Goal: Book appointment/travel/reservation

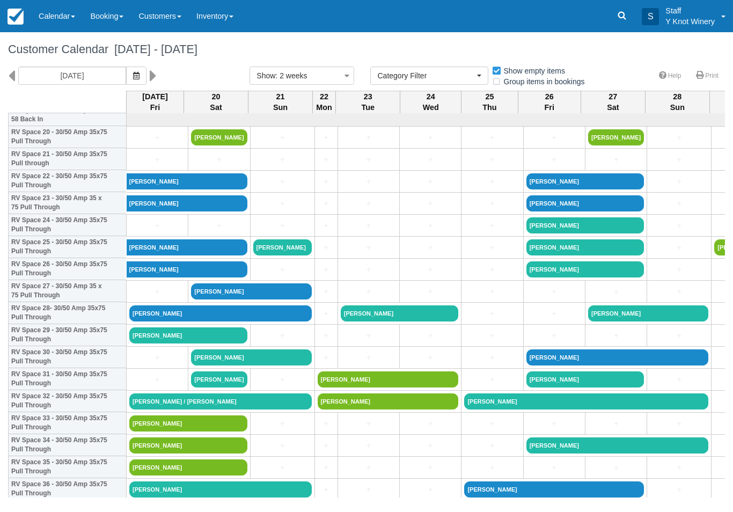
select select
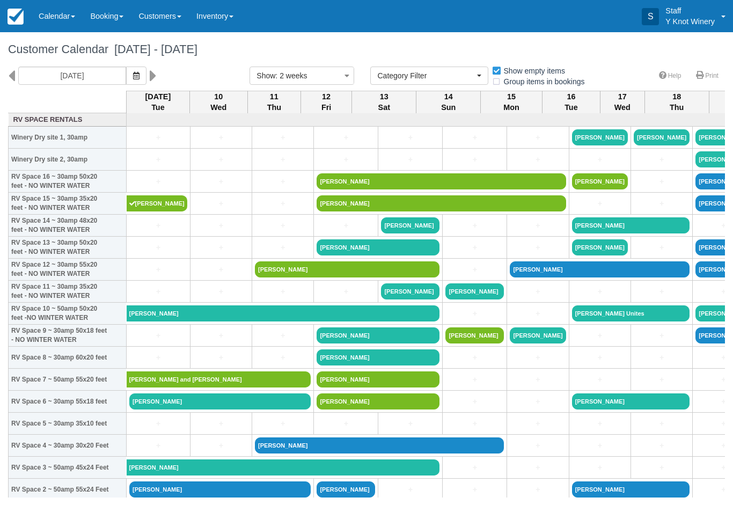
select select
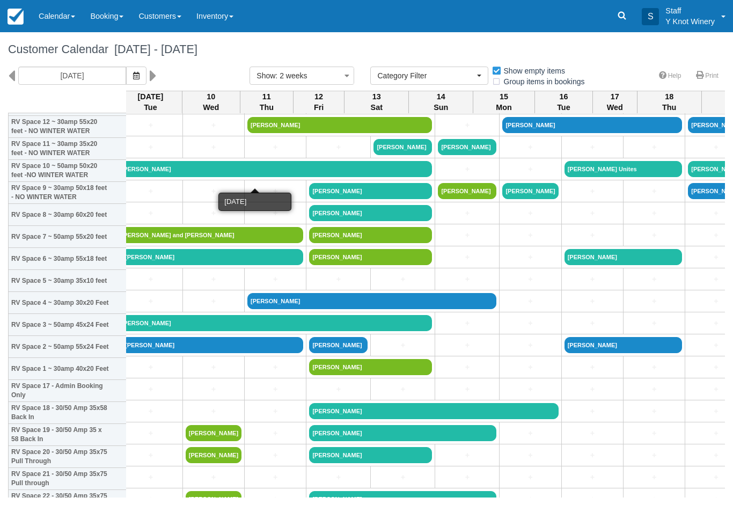
scroll to position [142, 8]
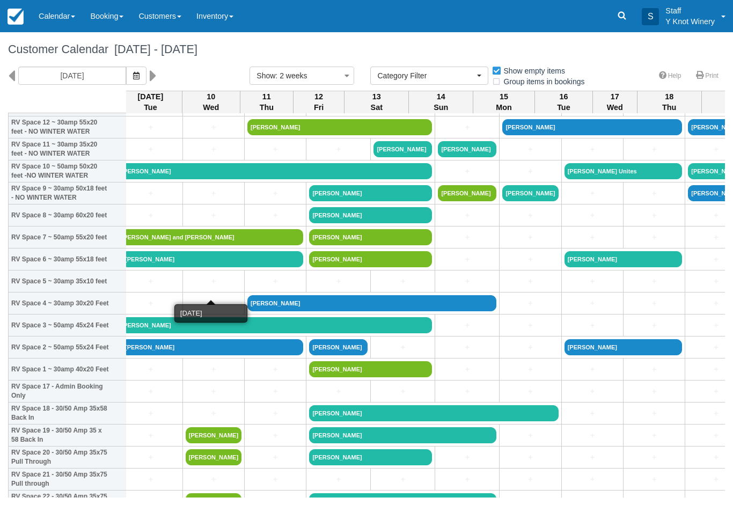
click at [197, 287] on link "+" at bounding box center [214, 281] width 56 height 11
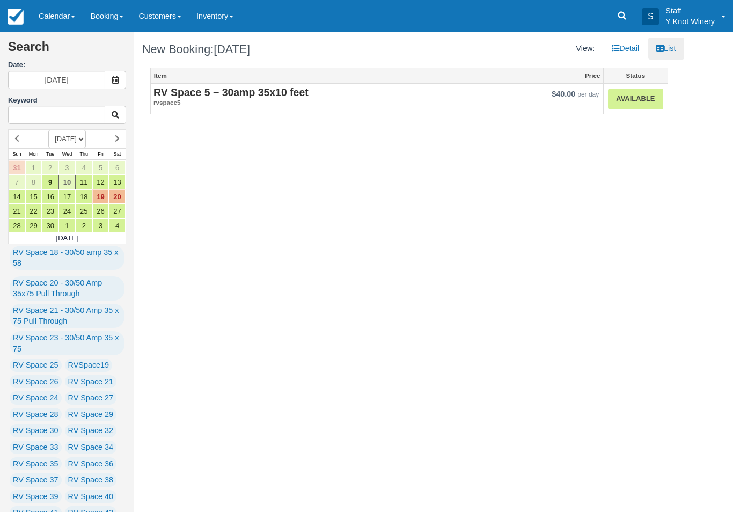
click at [635, 99] on link "Available" at bounding box center [635, 99] width 55 height 21
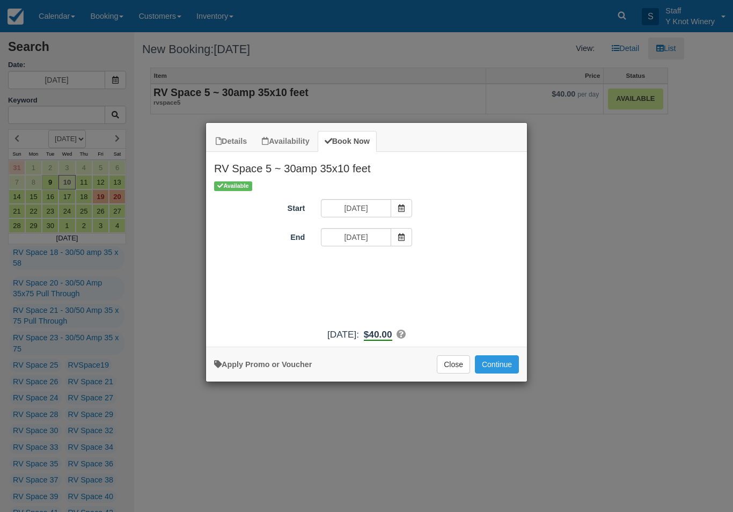
click at [398, 238] on icon "Item Modal" at bounding box center [402, 237] width 8 height 8
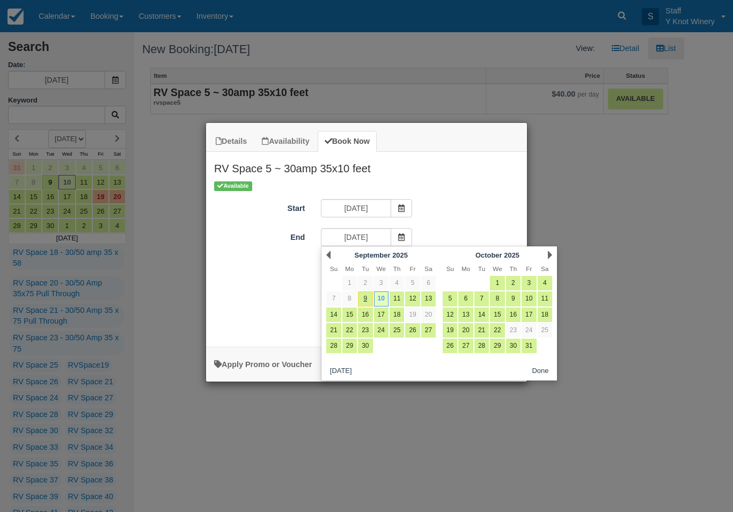
click at [415, 299] on link "12" at bounding box center [412, 298] width 14 height 14
type input "09/12/25"
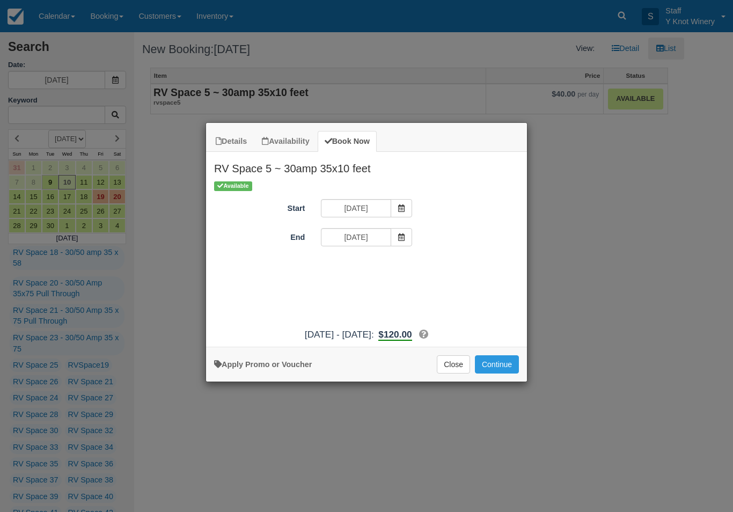
click at [499, 370] on button "Continue" at bounding box center [497, 364] width 44 height 18
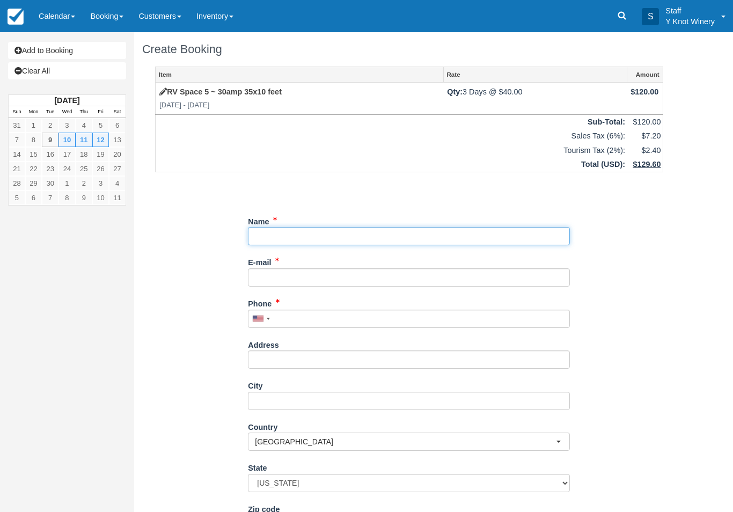
click at [268, 227] on input "Name" at bounding box center [409, 236] width 322 height 18
click at [278, 244] on input "Name" at bounding box center [409, 236] width 322 height 18
type input "[PERSON_NAME]"
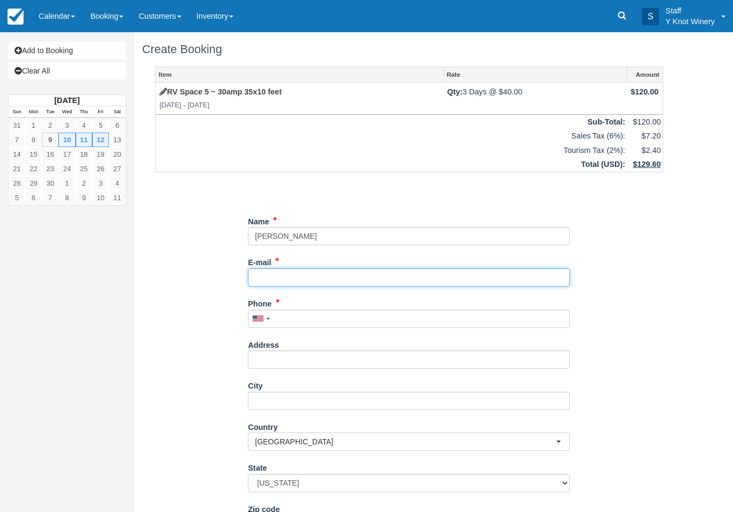
click at [275, 273] on input "E-mail" at bounding box center [409, 277] width 322 height 18
type input "pyroncarolan@gmail.com"
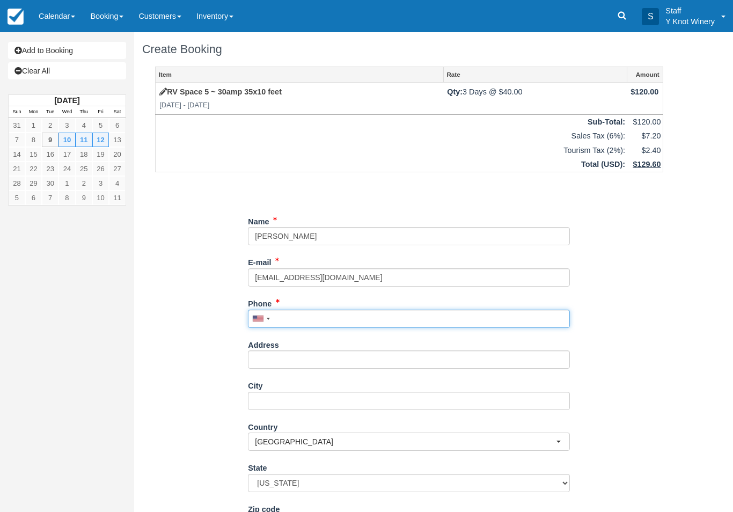
click at [289, 313] on input "Phone" at bounding box center [409, 319] width 322 height 18
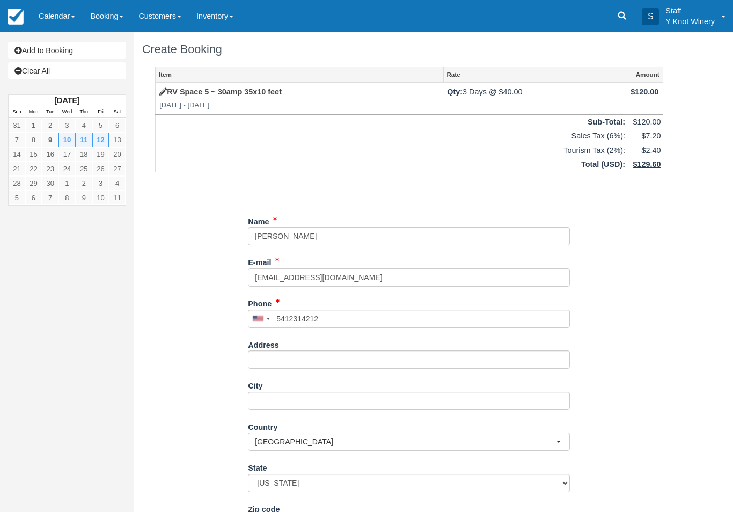
type input "+15412314212"
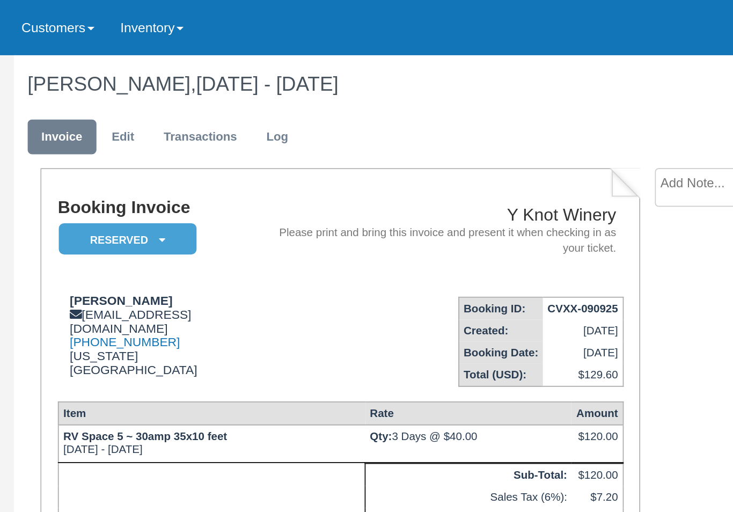
click at [131, 18] on link "Customers" at bounding box center [160, 16] width 58 height 32
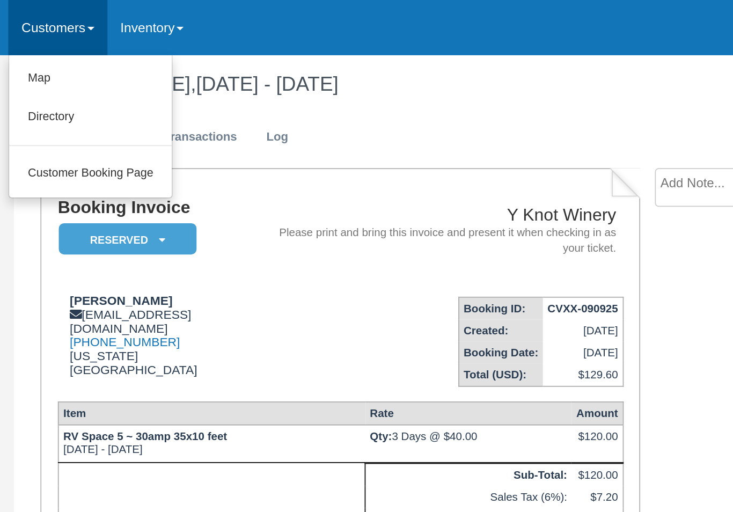
click at [131, 42] on link "Map" at bounding box center [178, 46] width 95 height 23
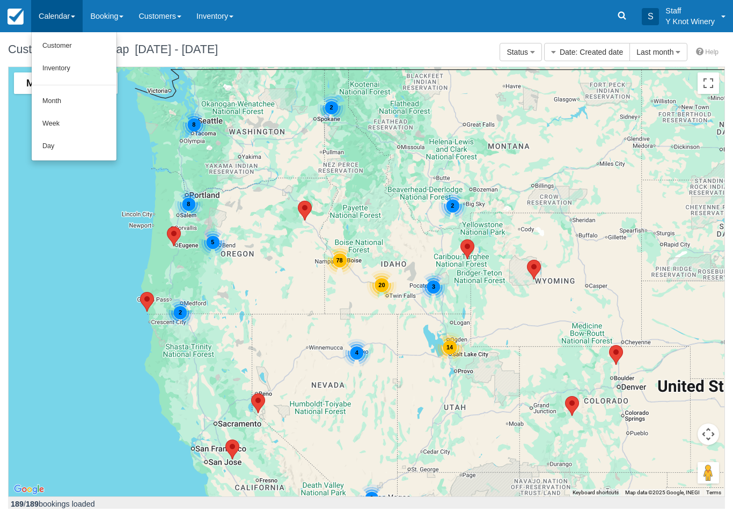
click at [53, 49] on link "Customer" at bounding box center [74, 46] width 85 height 23
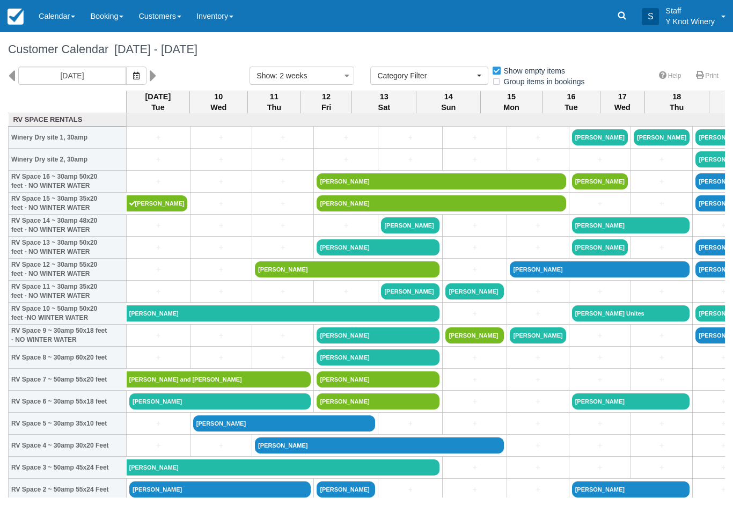
select select
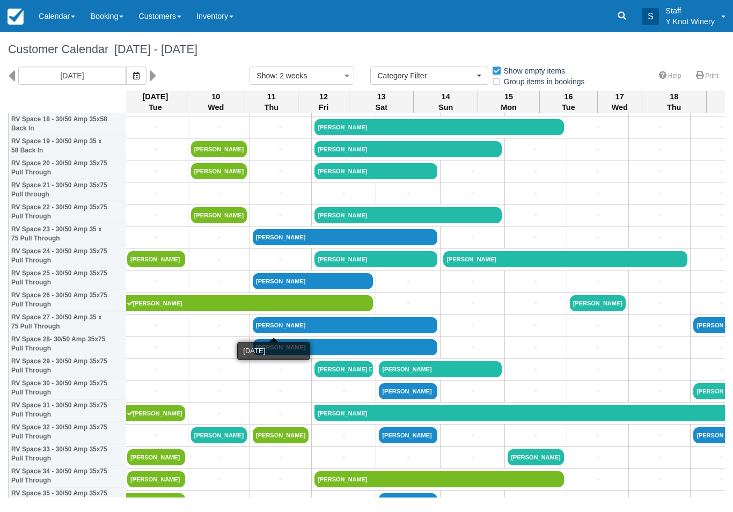
scroll to position [442, 4]
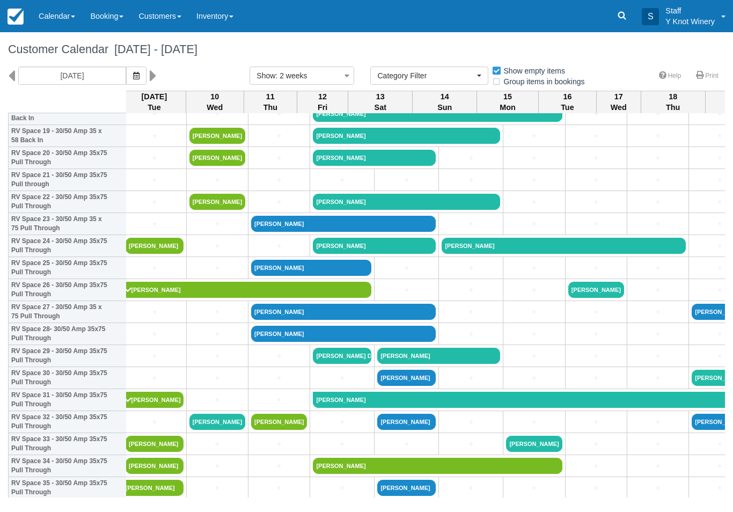
click at [133, 75] on icon "button" at bounding box center [136, 76] width 6 height 8
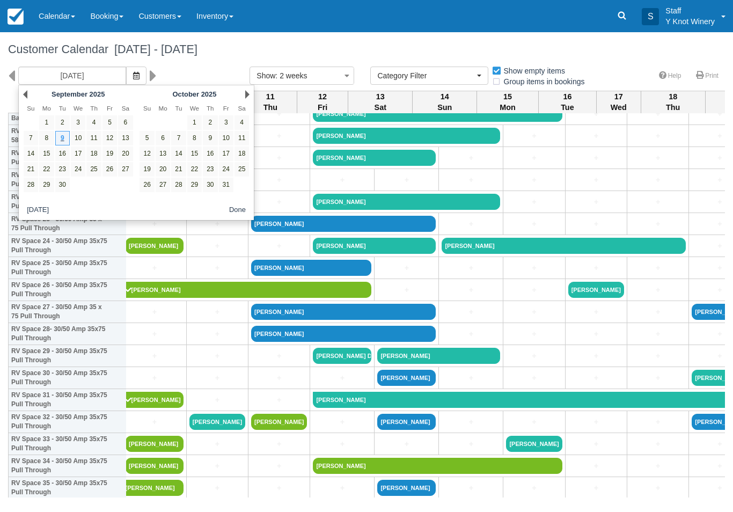
click at [91, 141] on link "11" at bounding box center [93, 138] width 14 height 14
type input "[DATE]"
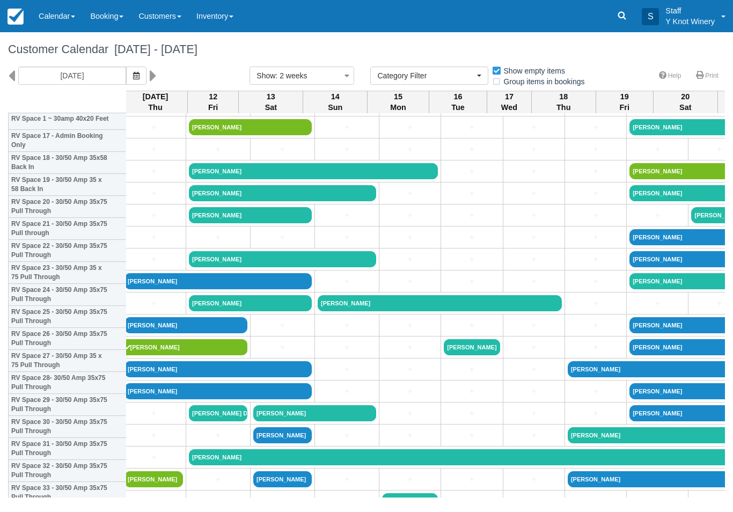
scroll to position [395, 2]
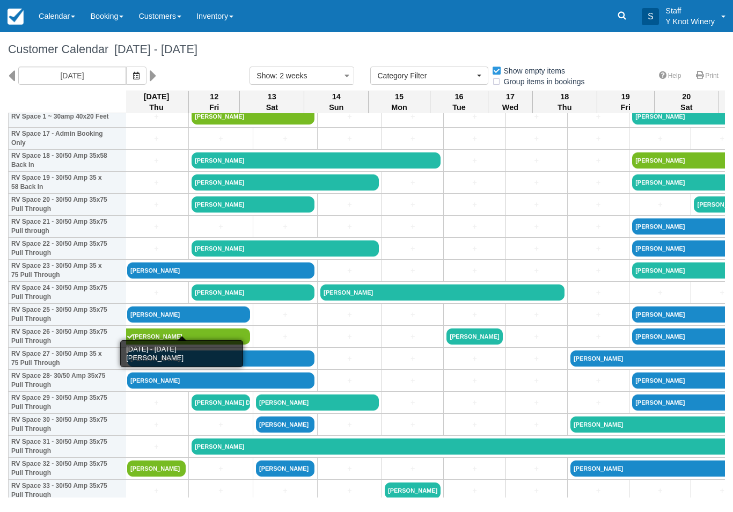
click at [193, 322] on link "[PERSON_NAME]" at bounding box center [188, 314] width 123 height 16
